Goal: Task Accomplishment & Management: Use online tool/utility

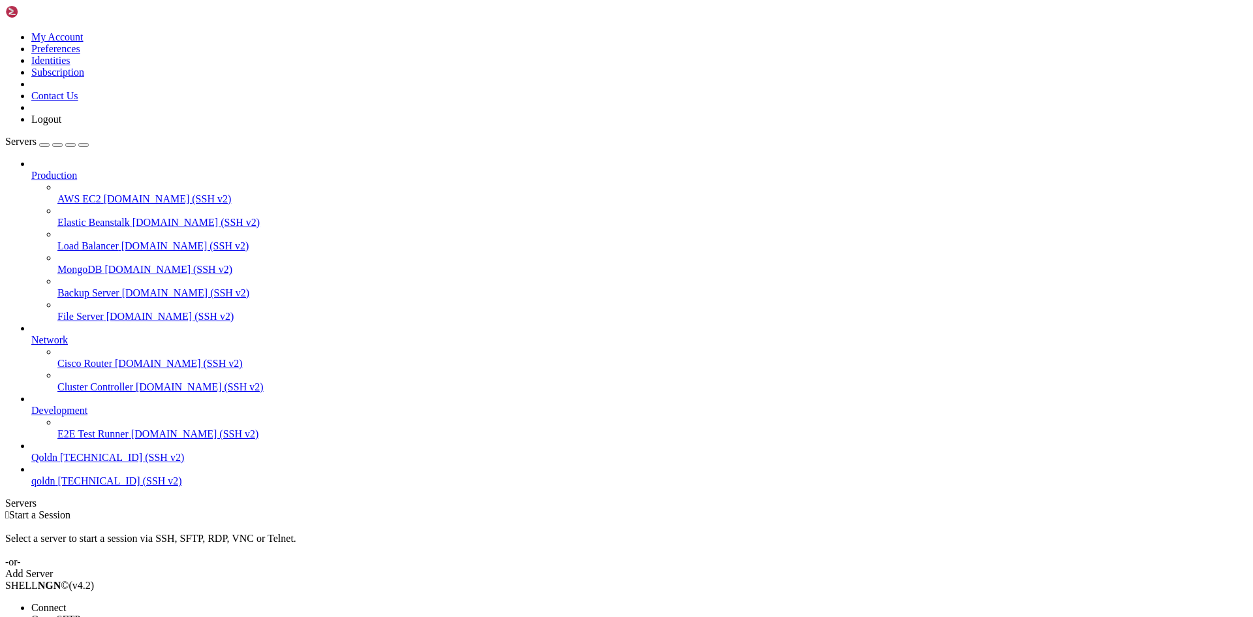
click at [66, 602] on span "Connect" at bounding box center [48, 607] width 35 height 11
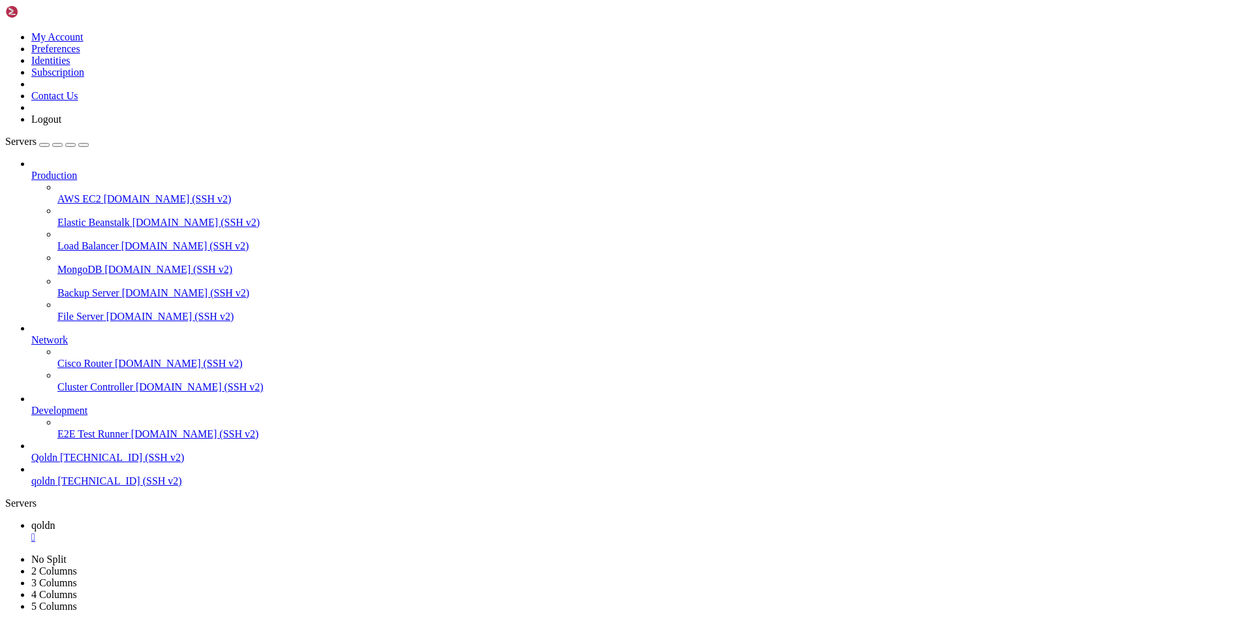
scroll to position [67, 0]
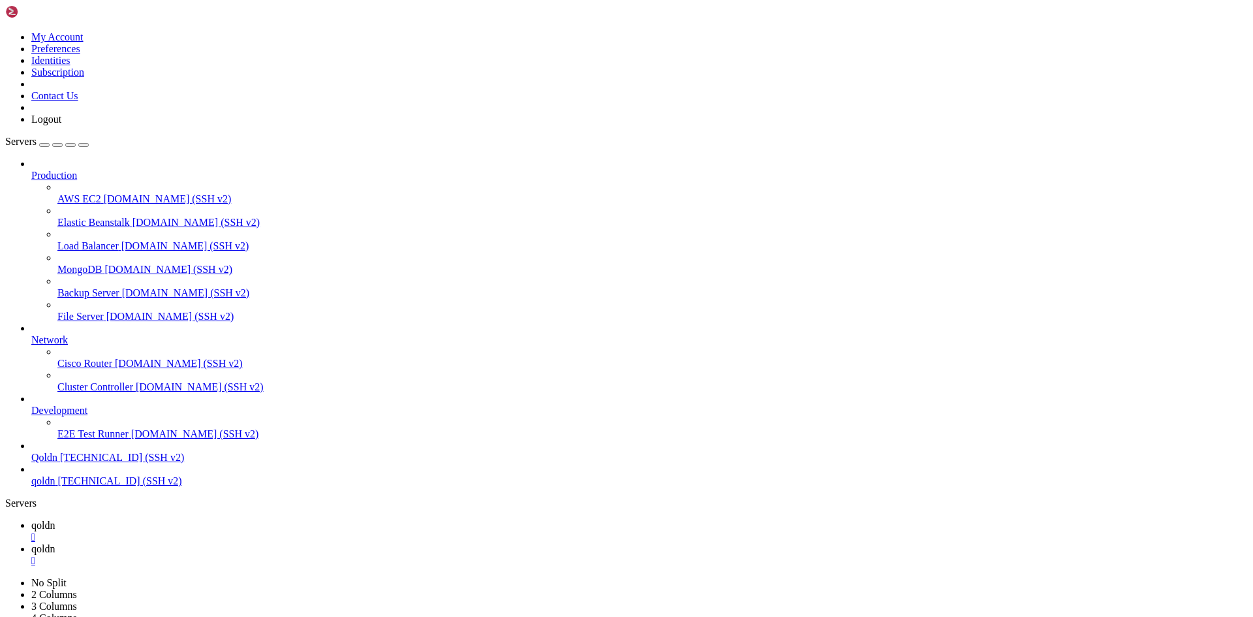
scroll to position [131, 0]
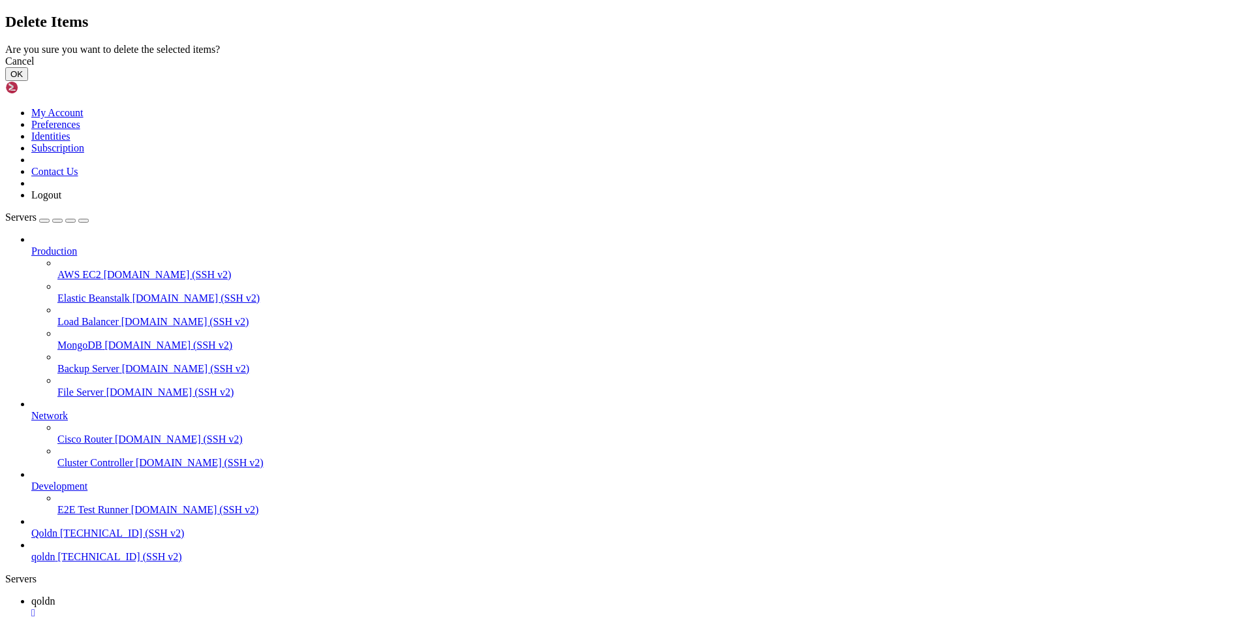
click at [28, 81] on button "OK" at bounding box center [16, 74] width 23 height 14
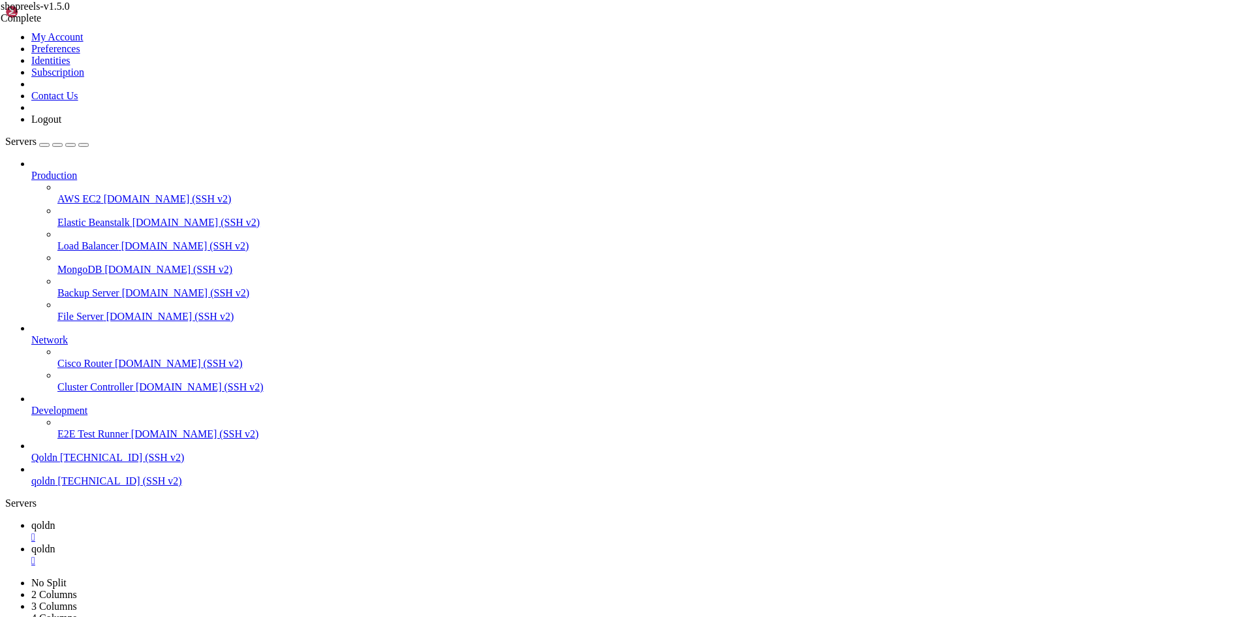
scroll to position [0, 0]
type input "/home/[DOMAIN_NAME][URL]"
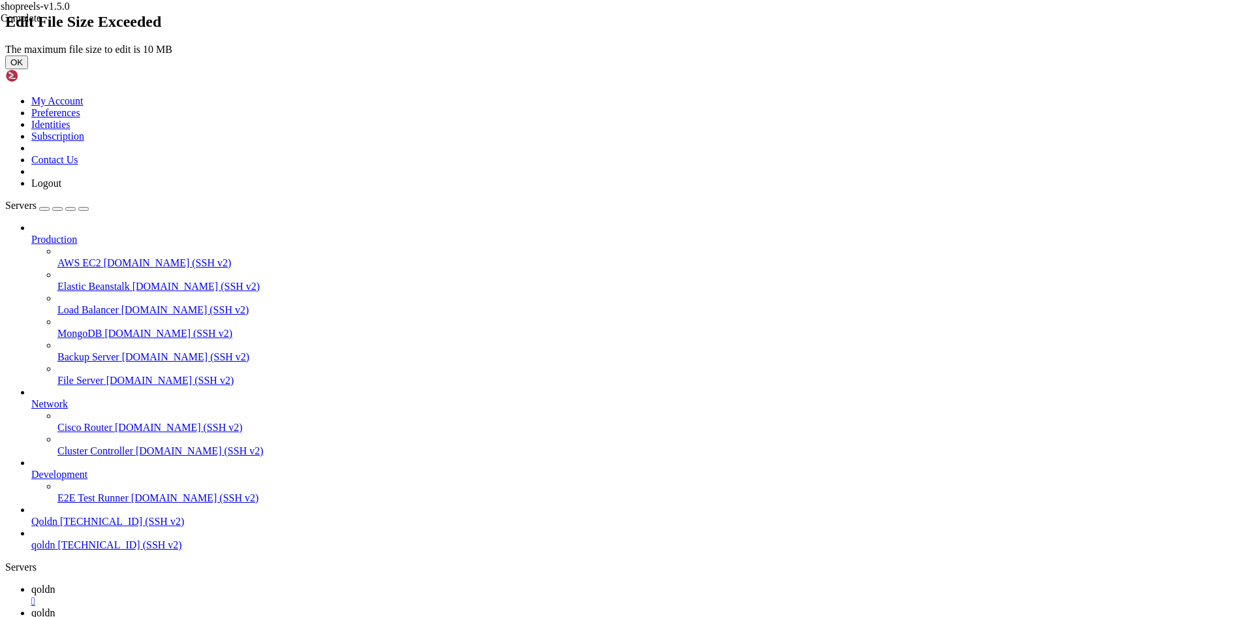
click at [28, 69] on button "OK" at bounding box center [16, 62] width 23 height 14
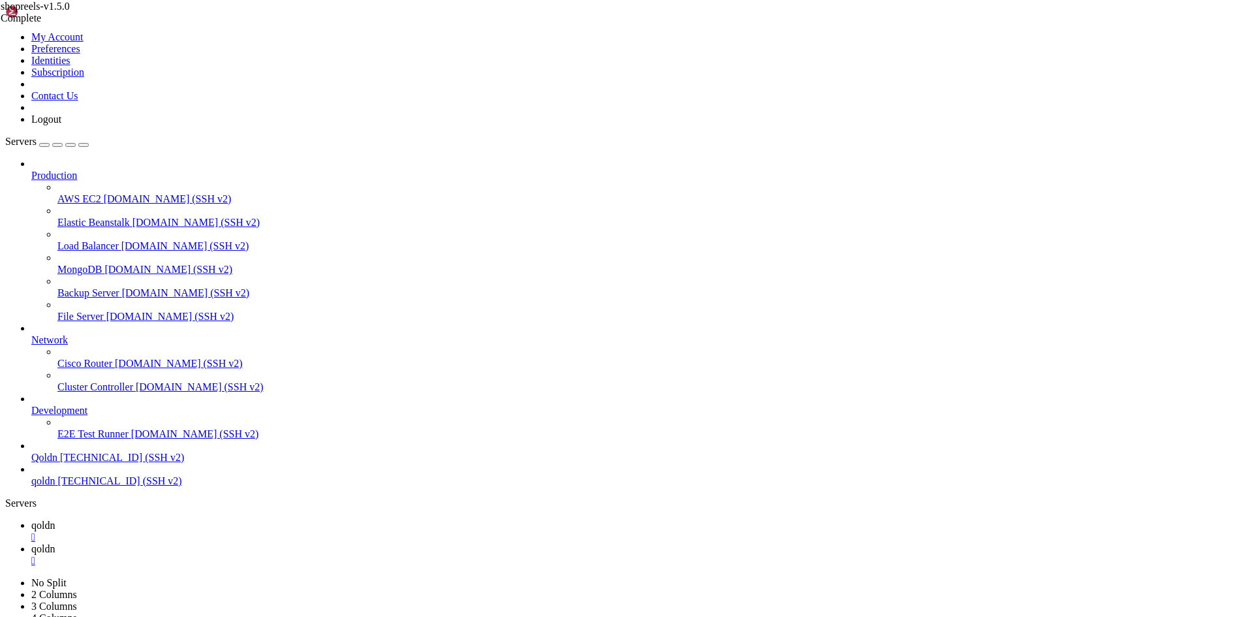
click at [131, 24] on div "Complete" at bounding box center [66, 18] width 131 height 12
click at [42, 50] on span "debug.log" at bounding box center [22, 44] width 42 height 11
click at [1, 50] on icon at bounding box center [1, 44] width 0 height 11
click at [42, 50] on span "debug.log" at bounding box center [22, 44] width 42 height 11
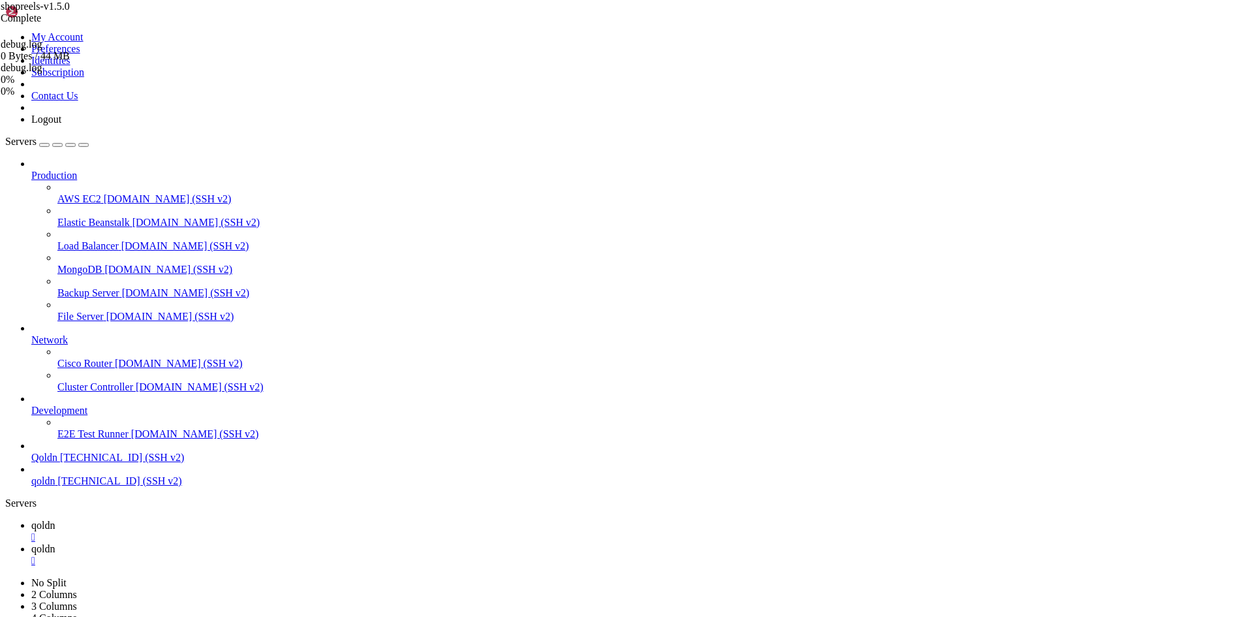
click at [42, 50] on span "debug.log" at bounding box center [22, 44] width 42 height 11
